Goal: Transaction & Acquisition: Purchase product/service

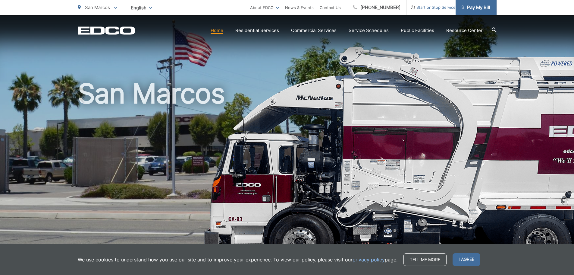
click at [476, 6] on span "Pay My Bill" at bounding box center [476, 7] width 29 height 7
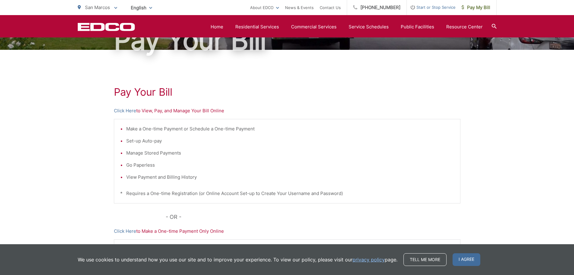
scroll to position [60, 0]
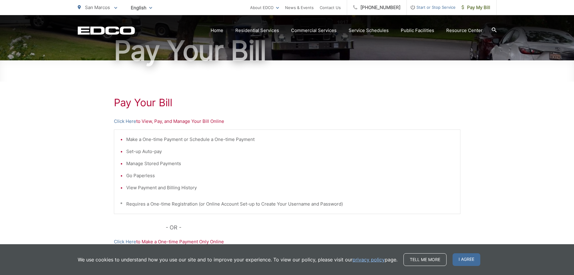
click at [139, 121] on p "Click Here to View, Pay, and Manage Your Bill Online" at bounding box center [287, 121] width 347 height 7
click at [124, 121] on link "Click Here" at bounding box center [125, 121] width 22 height 7
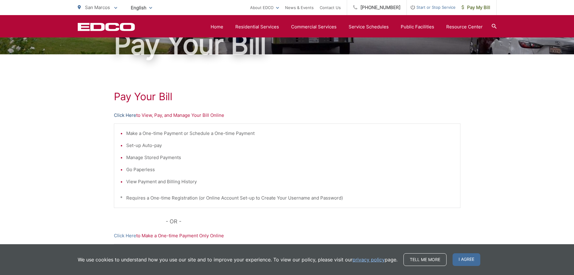
scroll to position [64, 0]
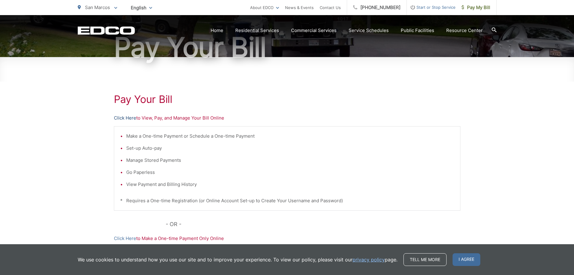
click at [133, 118] on link "Click Here" at bounding box center [125, 117] width 22 height 7
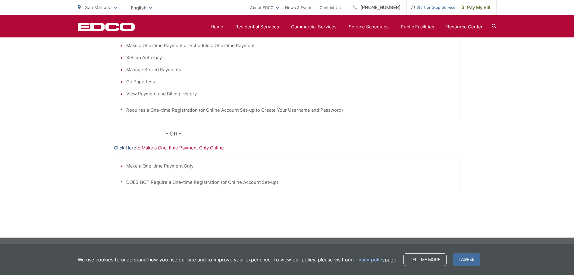
click at [128, 148] on link "Click Here" at bounding box center [125, 147] width 22 height 7
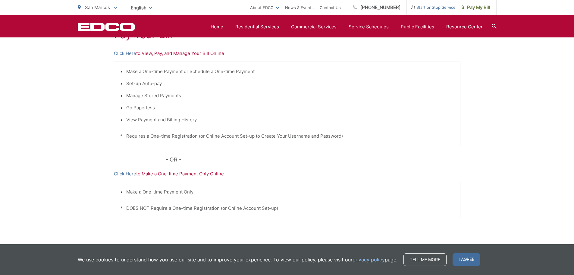
scroll to position [94, 0]
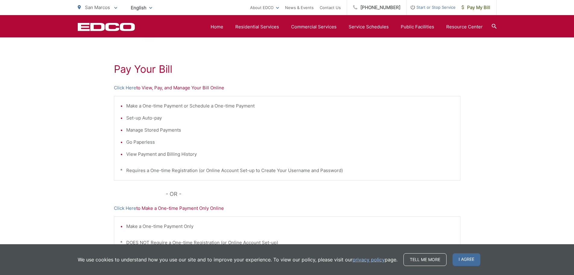
click at [403, 146] on ul "Make a One-time Payment or Schedule a One-time Payment Set-up Auto-pay Manage S…" at bounding box center [287, 129] width 334 height 55
click at [123, 86] on link "Click Here" at bounding box center [125, 87] width 22 height 7
